Goal: Browse casually: Explore the website without a specific task or goal

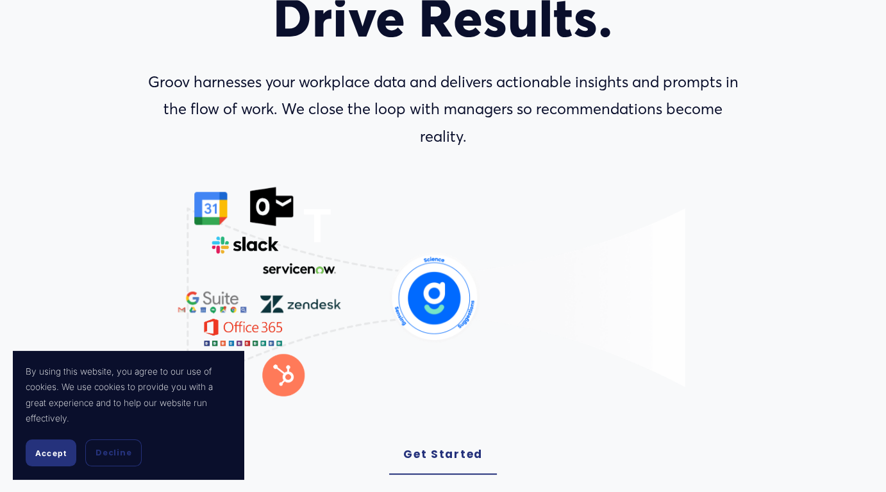
scroll to position [321, 0]
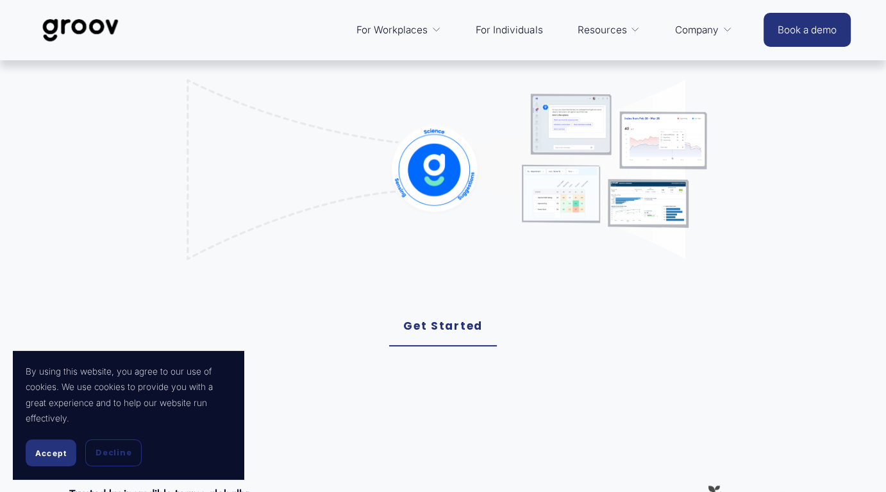
click at [64, 452] on span "Accept" at bounding box center [50, 453] width 31 height 10
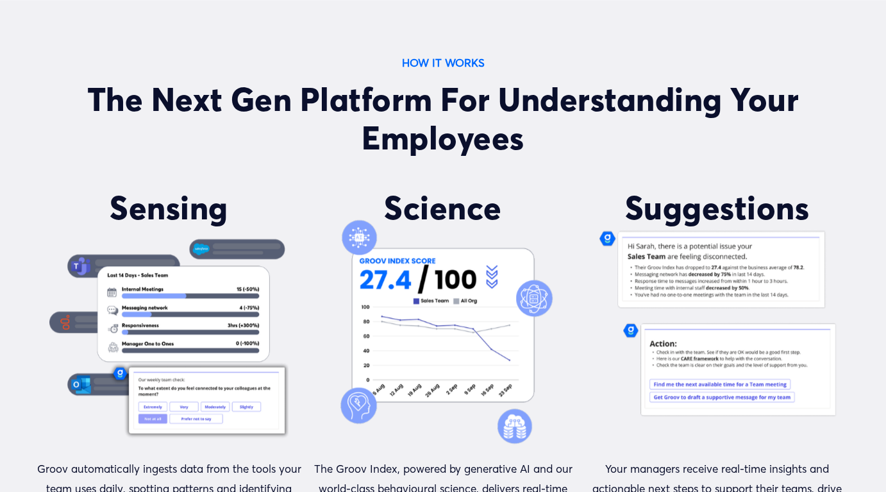
scroll to position [1090, 0]
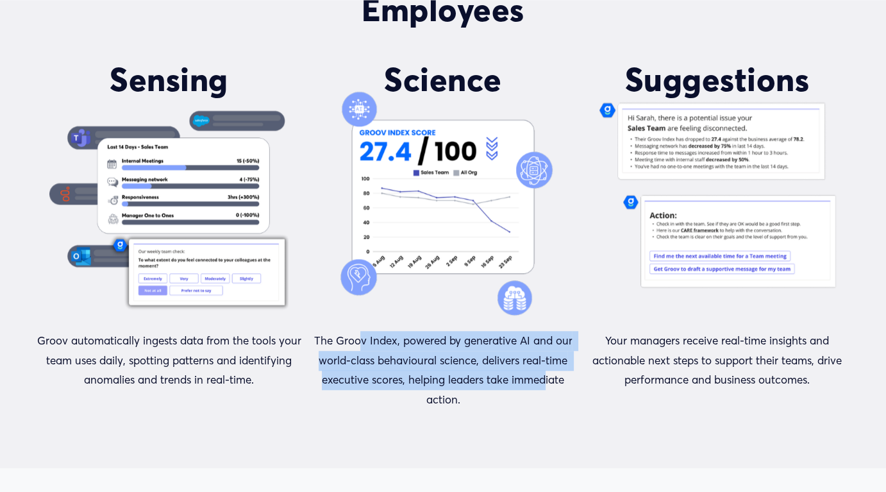
drag, startPoint x: 358, startPoint y: 347, endPoint x: 545, endPoint y: 393, distance: 192.9
click at [545, 393] on p "The Groov Index, powered by generative AI and our world-class behavioural scien…" at bounding box center [443, 370] width 267 height 78
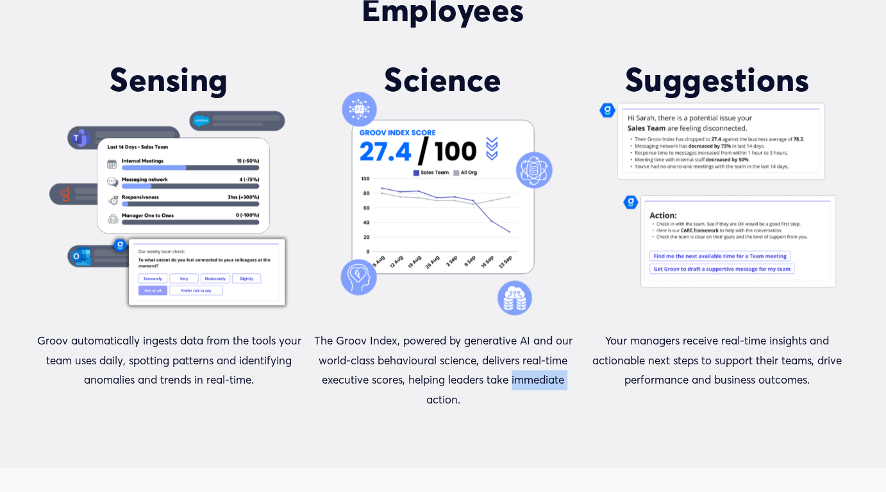
click at [545, 393] on p "The Groov Index, powered by generative AI and our world-class behavioural scien…" at bounding box center [443, 370] width 267 height 78
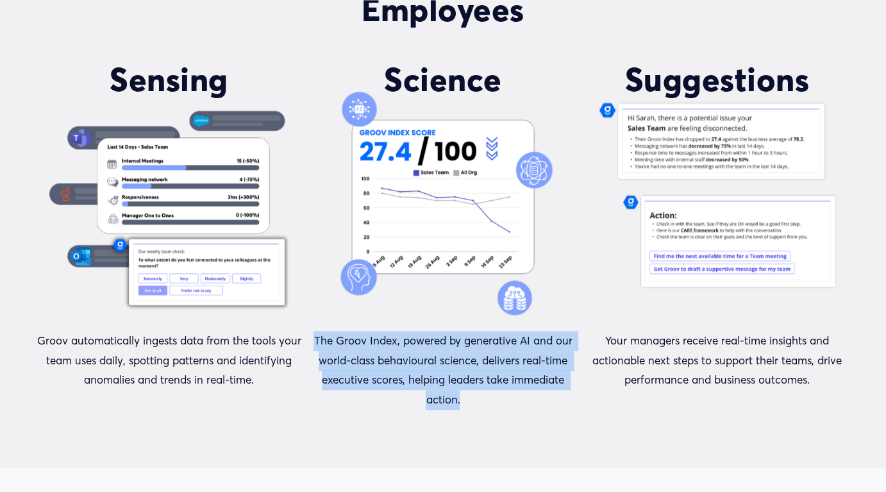
click at [545, 393] on p "The Groov Index, powered by generative AI and our world-class behavioural scien…" at bounding box center [443, 370] width 267 height 78
click at [448, 378] on p "The Groov Index, powered by generative AI and our world-class behavioural scien…" at bounding box center [443, 370] width 267 height 78
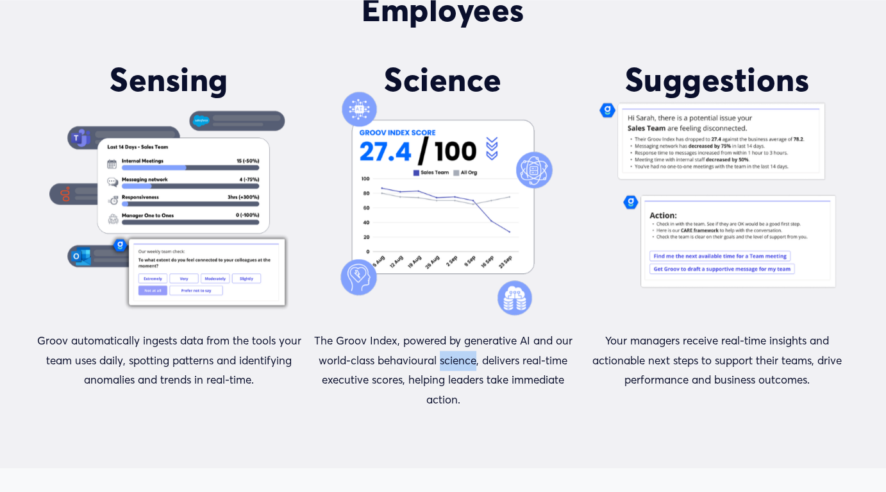
click at [448, 378] on p "The Groov Index, powered by generative AI and our world-class behavioural scien…" at bounding box center [443, 370] width 267 height 78
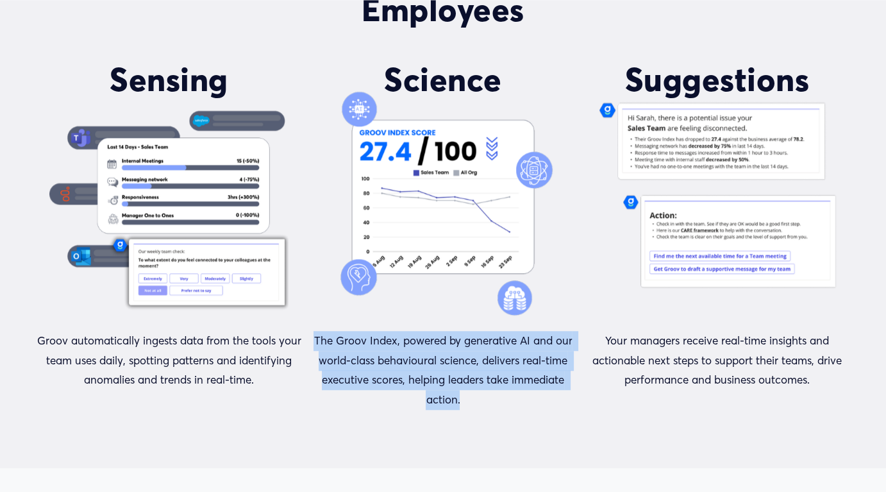
click at [448, 378] on p "The Groov Index, powered by generative AI and our world-class behavioural scien…" at bounding box center [443, 370] width 267 height 78
click at [496, 388] on p "The Groov Index, powered by generative AI and our world-class behavioural scien…" at bounding box center [443, 370] width 267 height 78
